Goal: Information Seeking & Learning: Learn about a topic

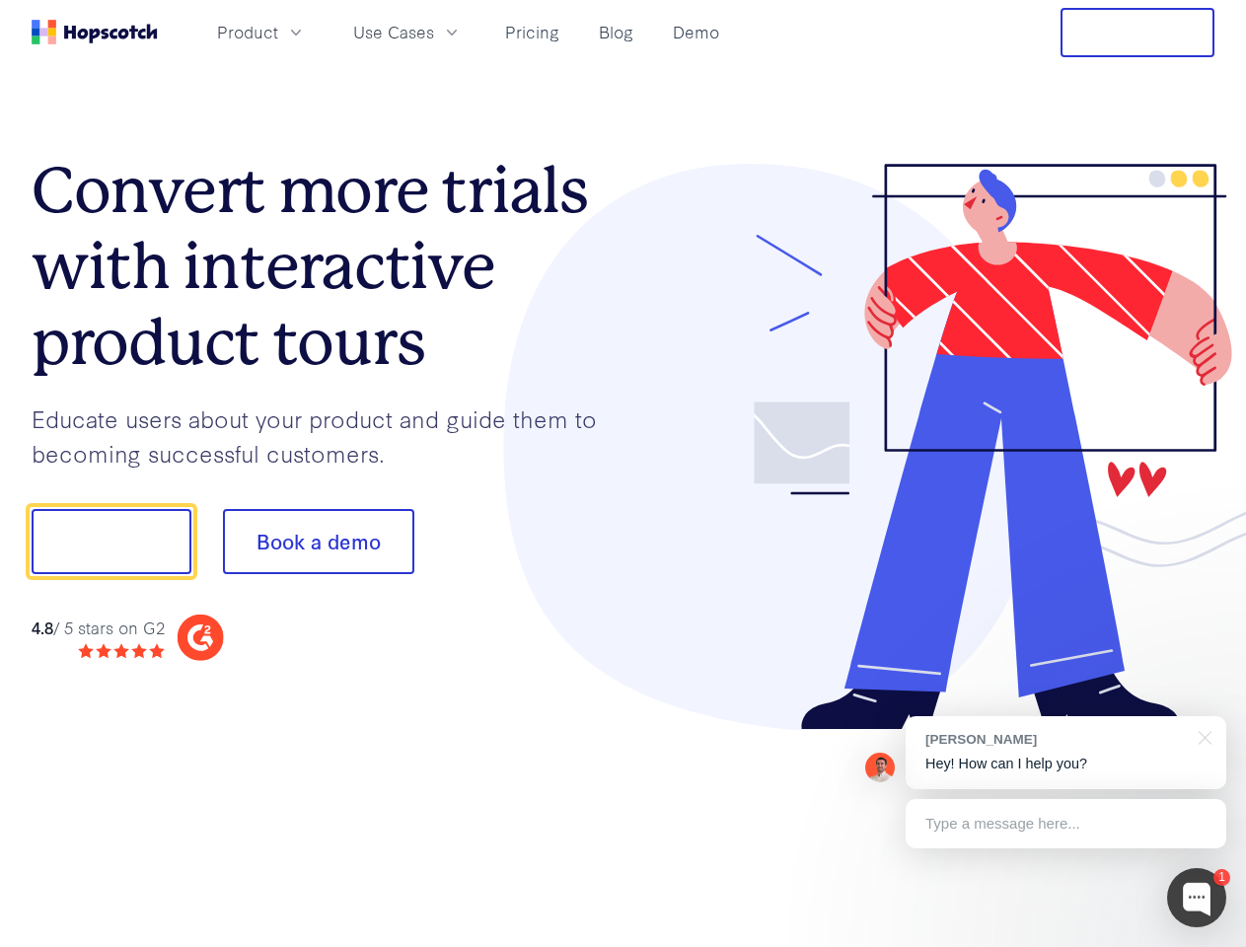
click at [623, 473] on div at bounding box center [919, 447] width 592 height 567
click at [278, 32] on span "Product" at bounding box center [247, 32] width 61 height 25
click at [434, 32] on span "Use Cases" at bounding box center [393, 32] width 81 height 25
click at [1137, 33] on button "Free Trial" at bounding box center [1137, 32] width 154 height 49
click at [110, 542] on button "Show me!" at bounding box center [112, 541] width 160 height 65
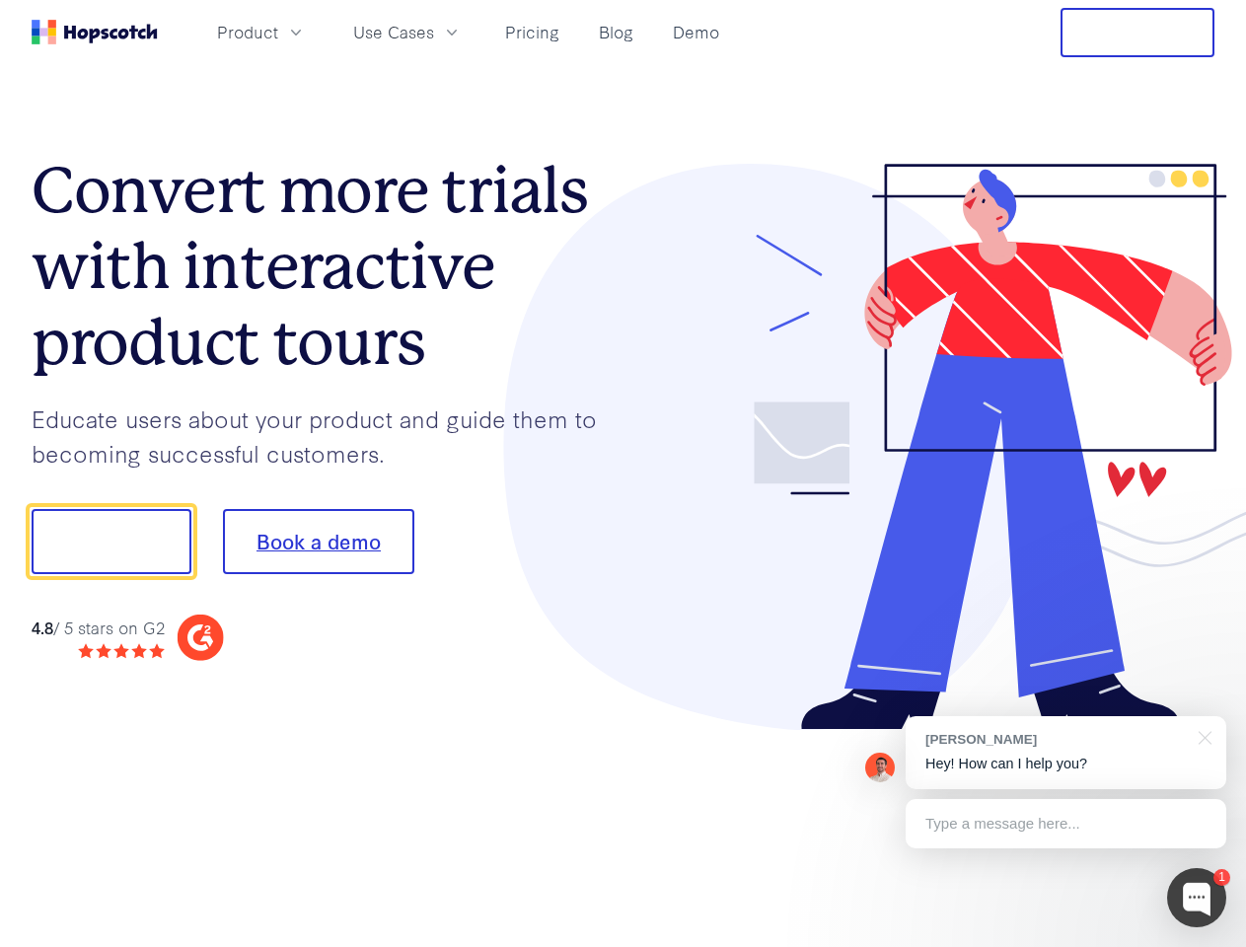
click at [318, 542] on button "Book a demo" at bounding box center [318, 541] width 191 height 65
click at [1197, 898] on div at bounding box center [1196, 897] width 59 height 59
click at [1065, 753] on div "[PERSON_NAME] Hey! How can I help you?" at bounding box center [1066, 752] width 321 height 73
click at [1202, 736] on div at bounding box center [1041, 539] width 370 height 658
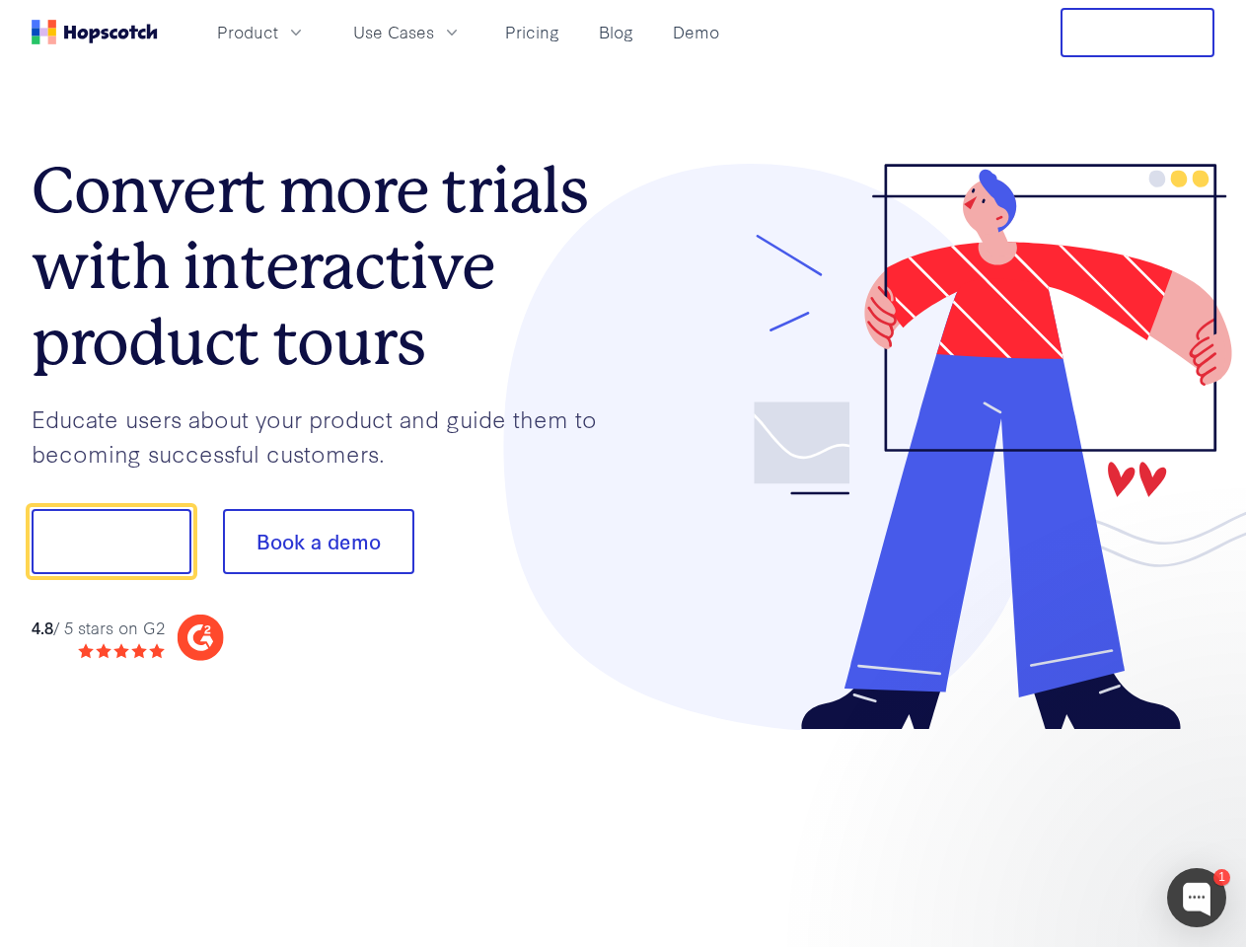
click at [1065, 824] on div at bounding box center [1041, 671] width 370 height 394
